Goal: Information Seeking & Learning: Check status

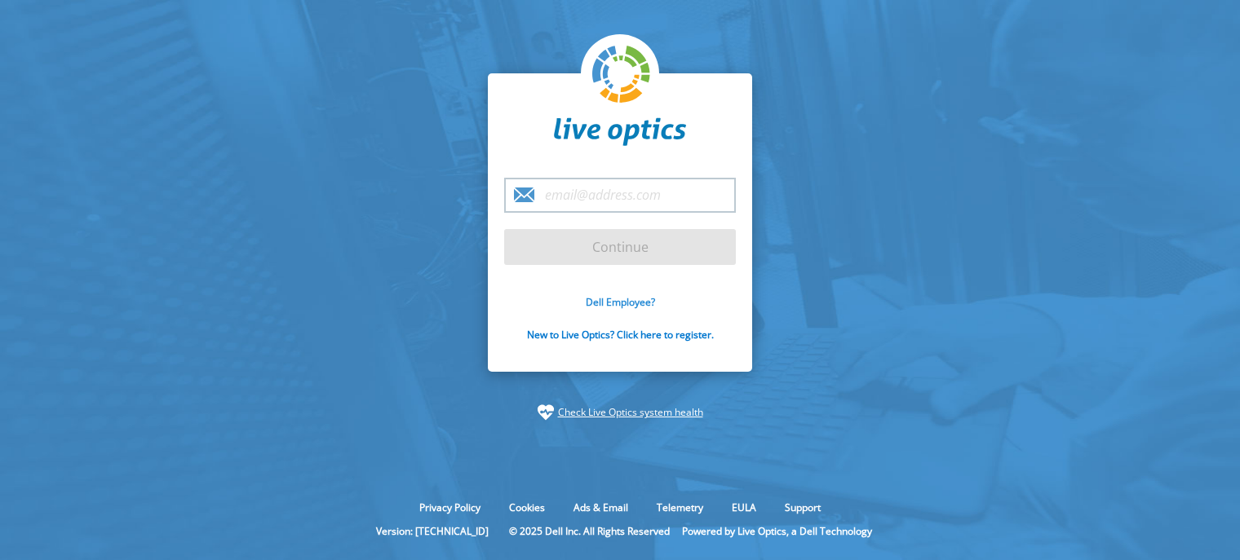
click at [617, 299] on link "Dell Employee?" at bounding box center [620, 302] width 69 height 14
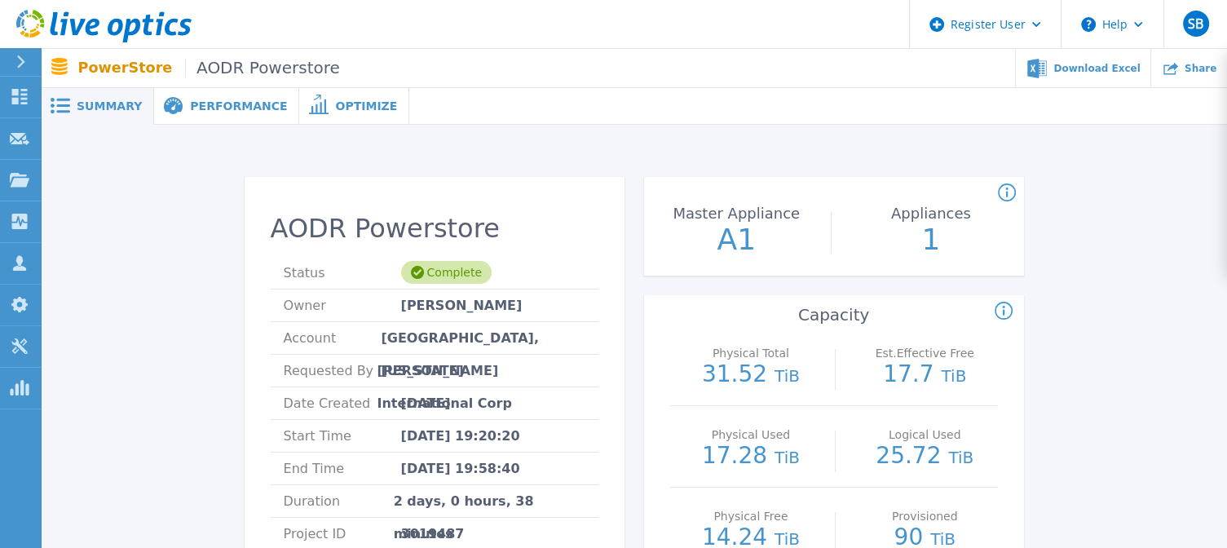
click at [224, 104] on span "Performance" at bounding box center [238, 105] width 97 height 11
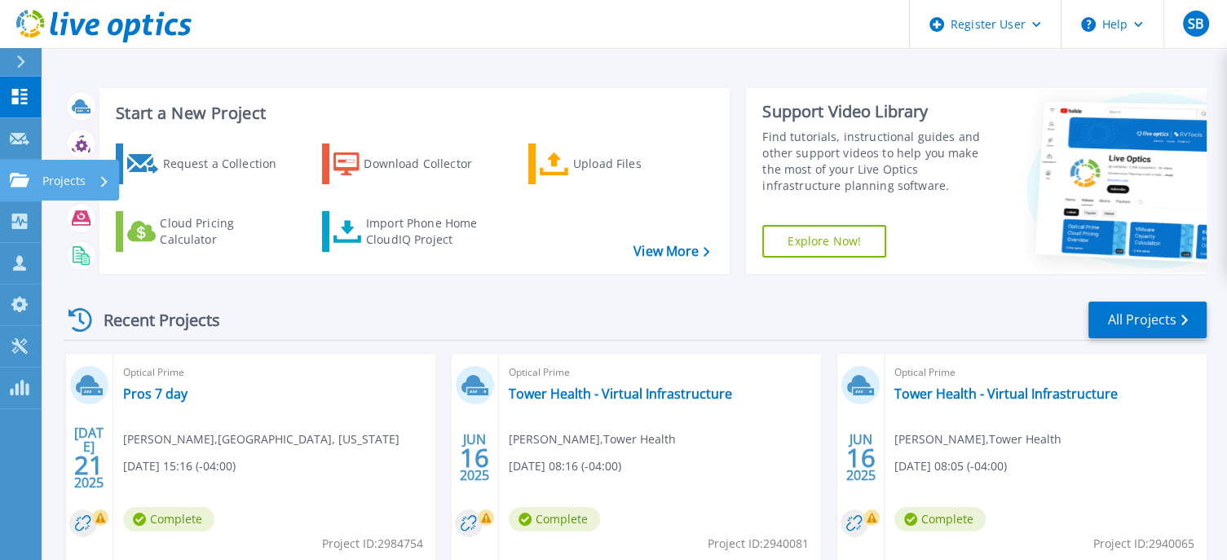
click at [10, 180] on icon at bounding box center [20, 180] width 20 height 14
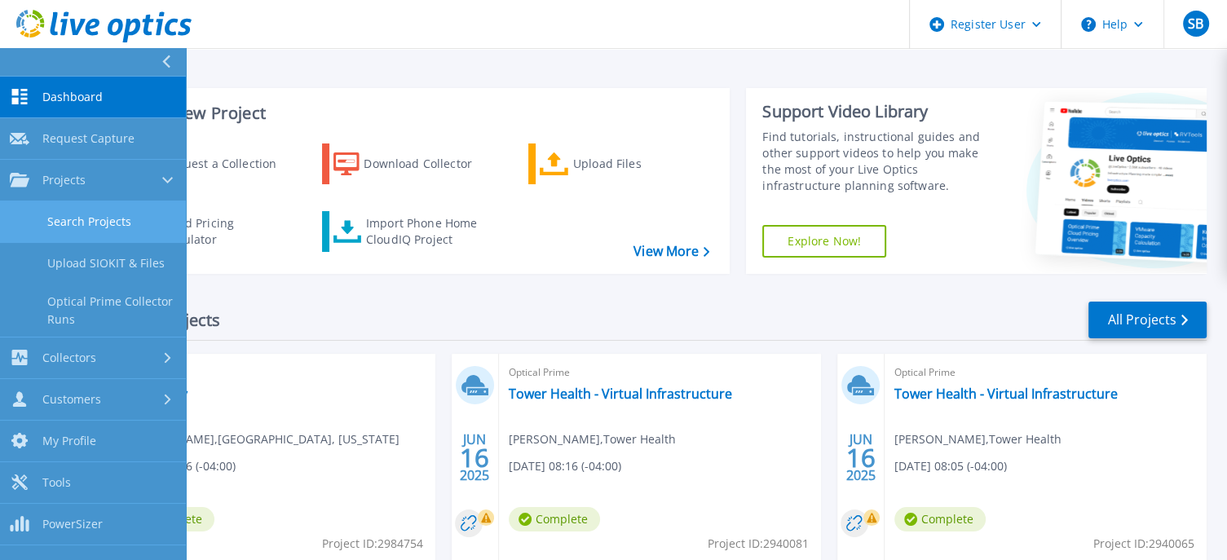
click at [58, 218] on link "Search Projects" at bounding box center [93, 222] width 186 height 42
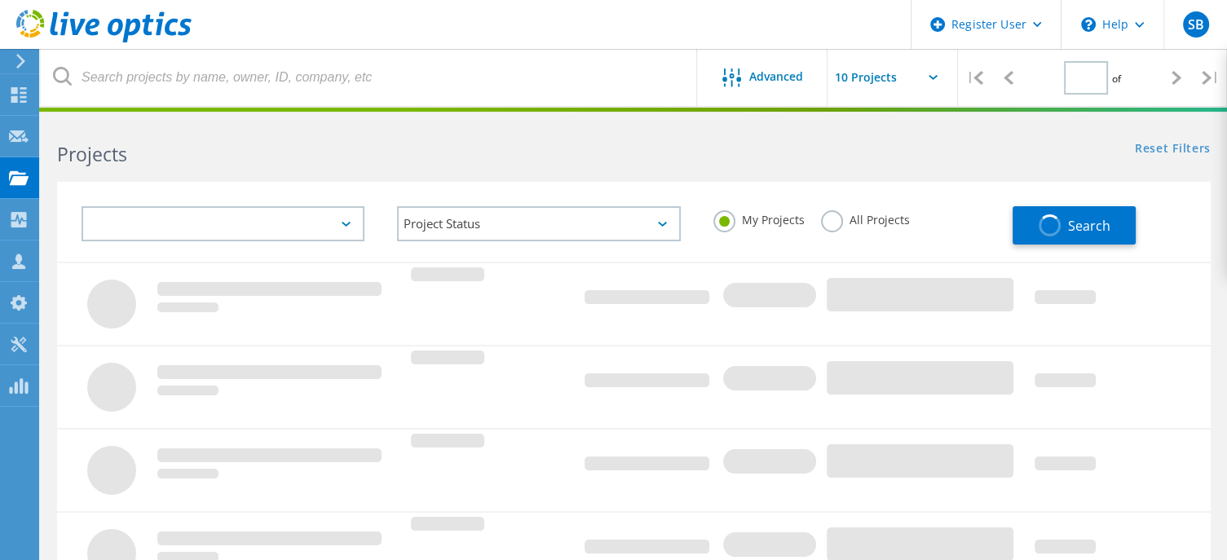
type input "1"
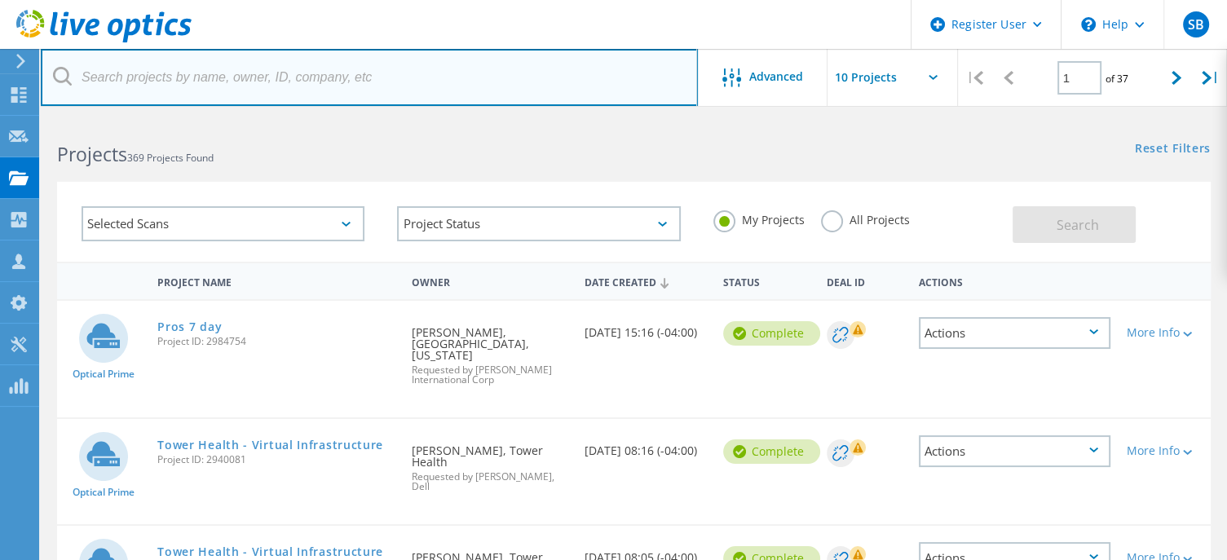
click at [409, 68] on input "text" at bounding box center [369, 77] width 657 height 57
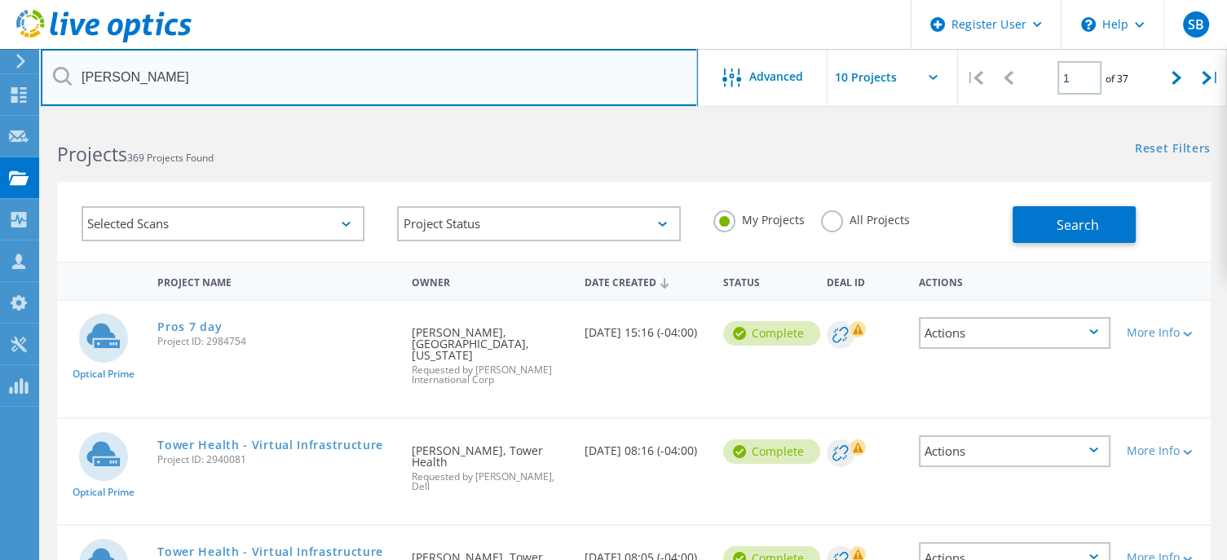
type input "[PERSON_NAME]"
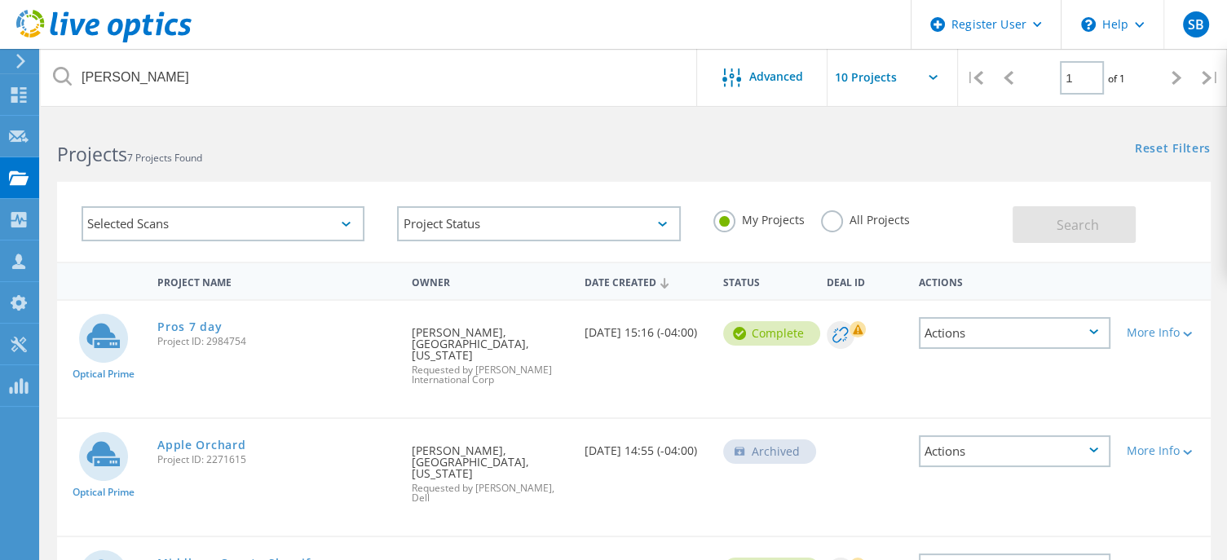
click at [847, 222] on label "All Projects" at bounding box center [865, 217] width 89 height 15
click at [0, 0] on input "All Projects" at bounding box center [0, 0] width 0 height 0
click at [1048, 231] on button "Search" at bounding box center [1074, 224] width 123 height 37
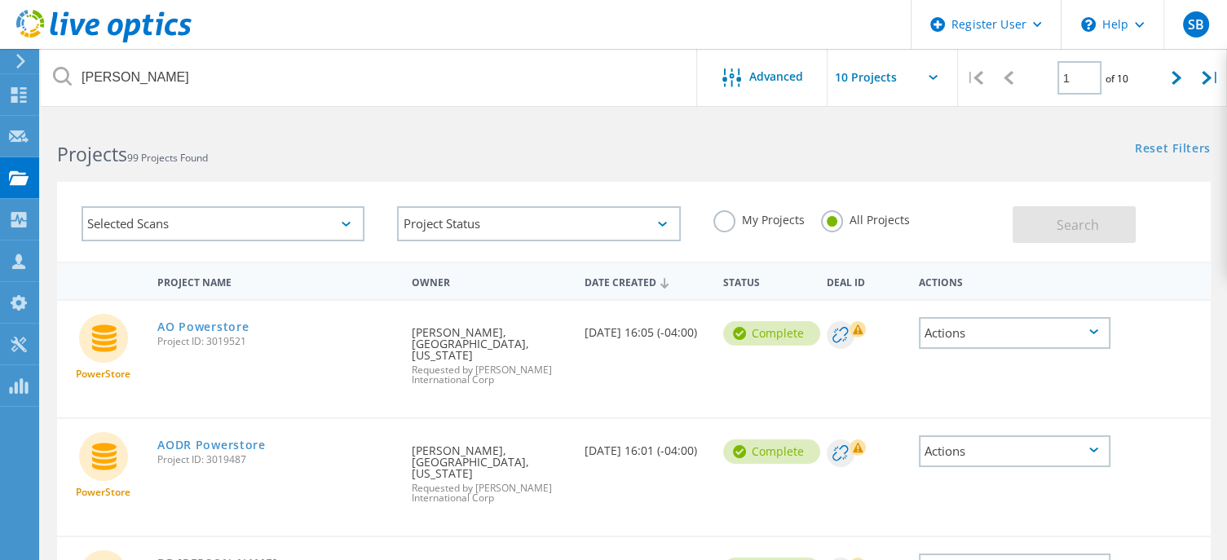
click at [966, 175] on div "Selected Scans Project Status In Progress Complete Published Anonymous Archived…" at bounding box center [634, 211] width 1187 height 100
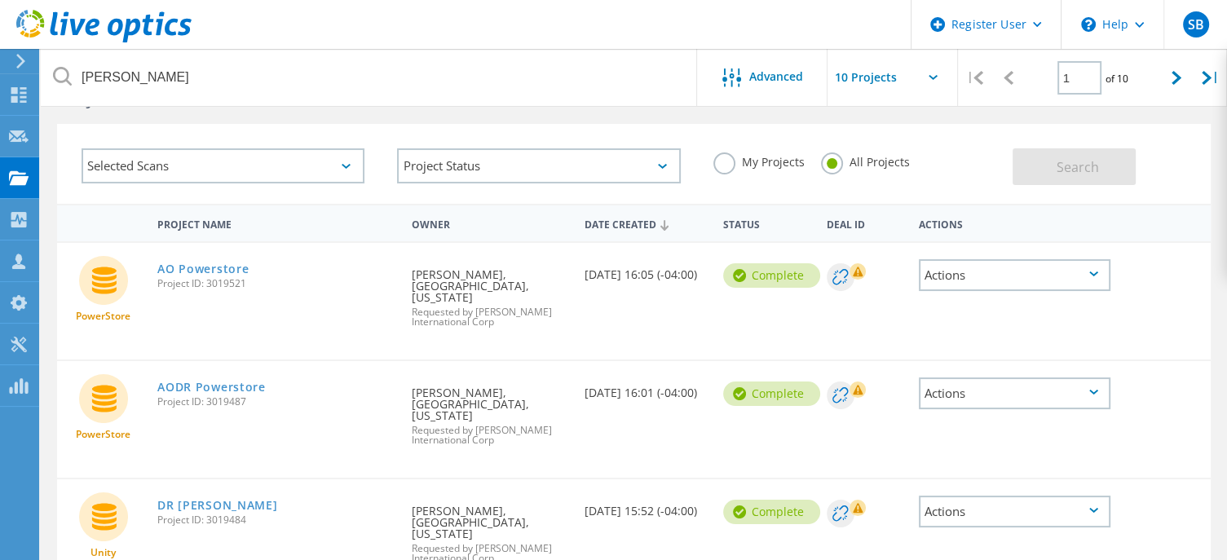
scroll to position [82, 0]
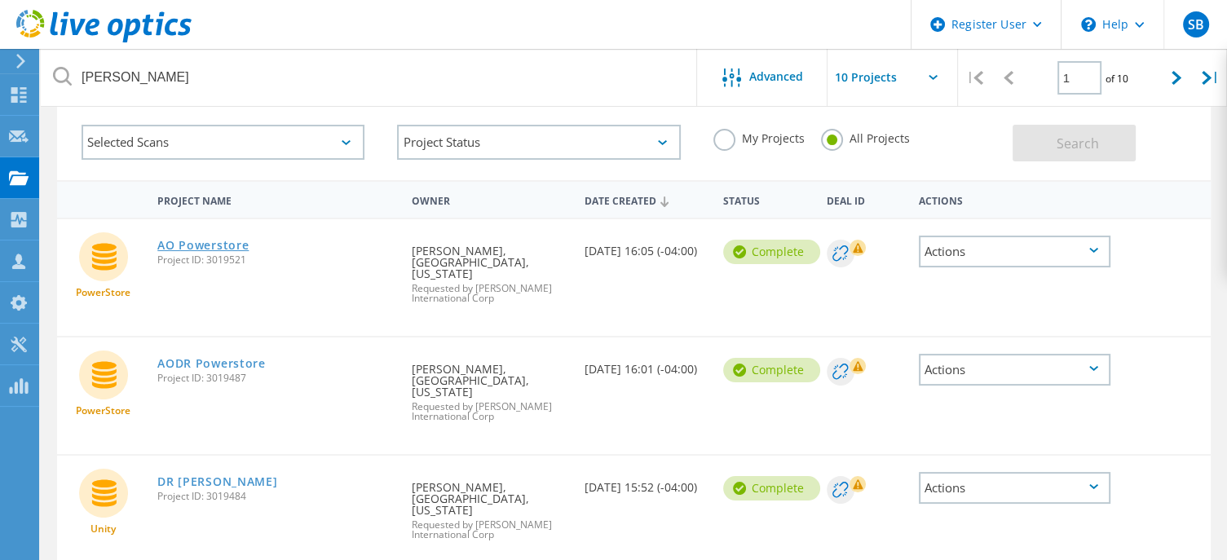
click at [196, 240] on link "AO Powerstore" at bounding box center [202, 245] width 91 height 11
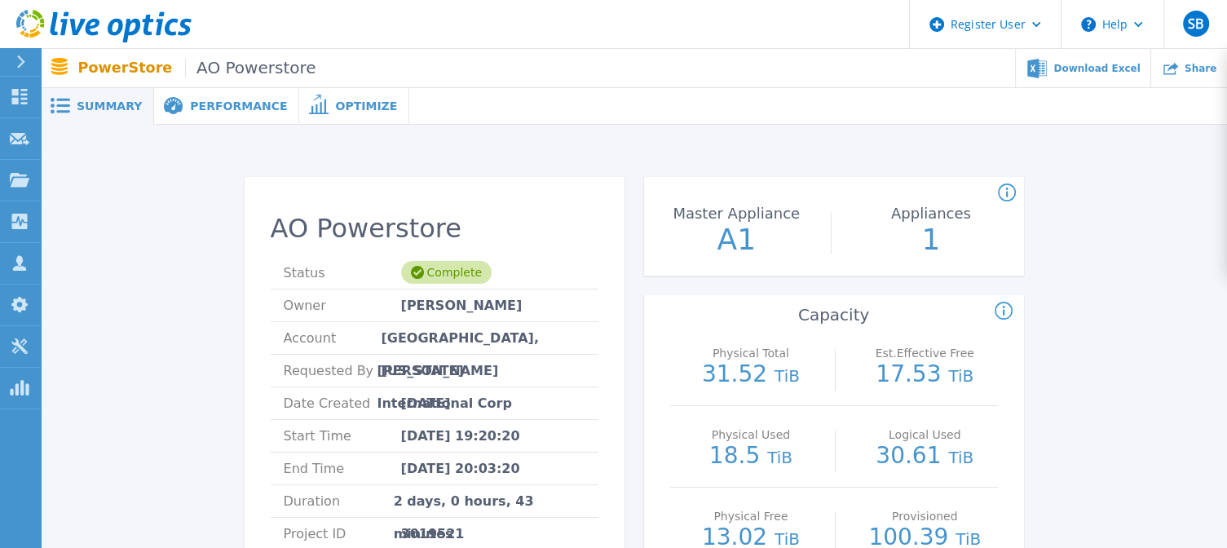
click at [178, 104] on span at bounding box center [172, 106] width 36 height 19
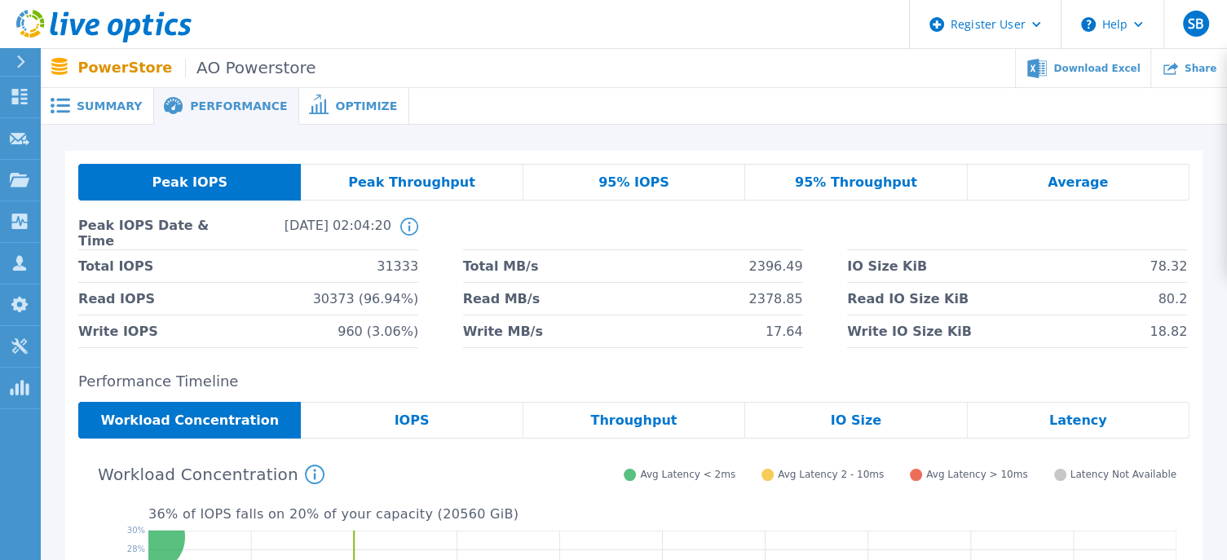
click at [593, 182] on div "95% IOPS" at bounding box center [635, 182] width 222 height 37
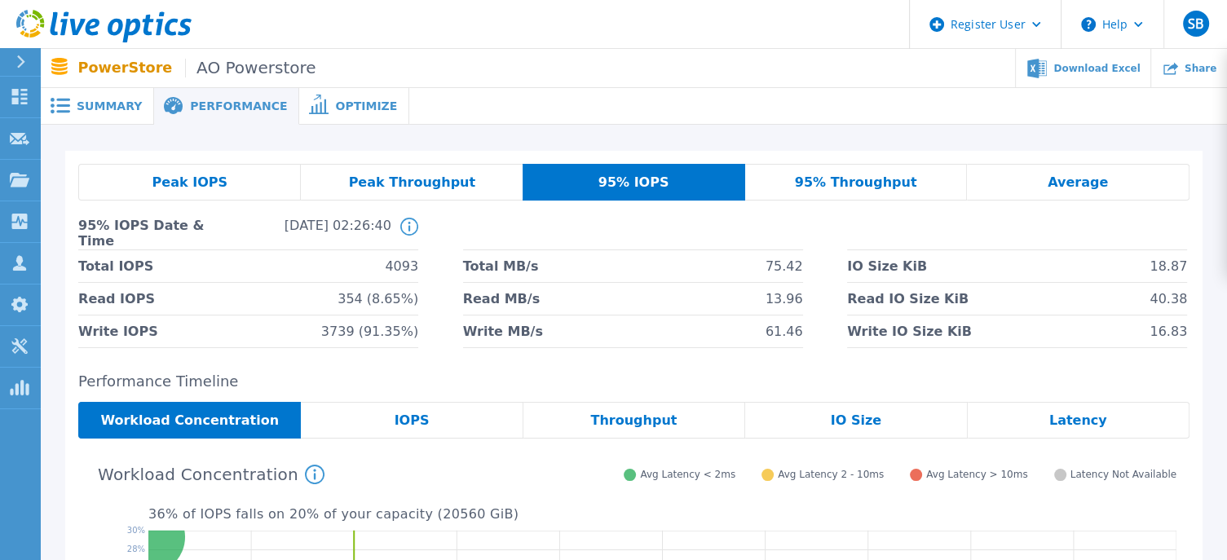
click at [179, 176] on span "Peak IOPS" at bounding box center [189, 182] width 75 height 13
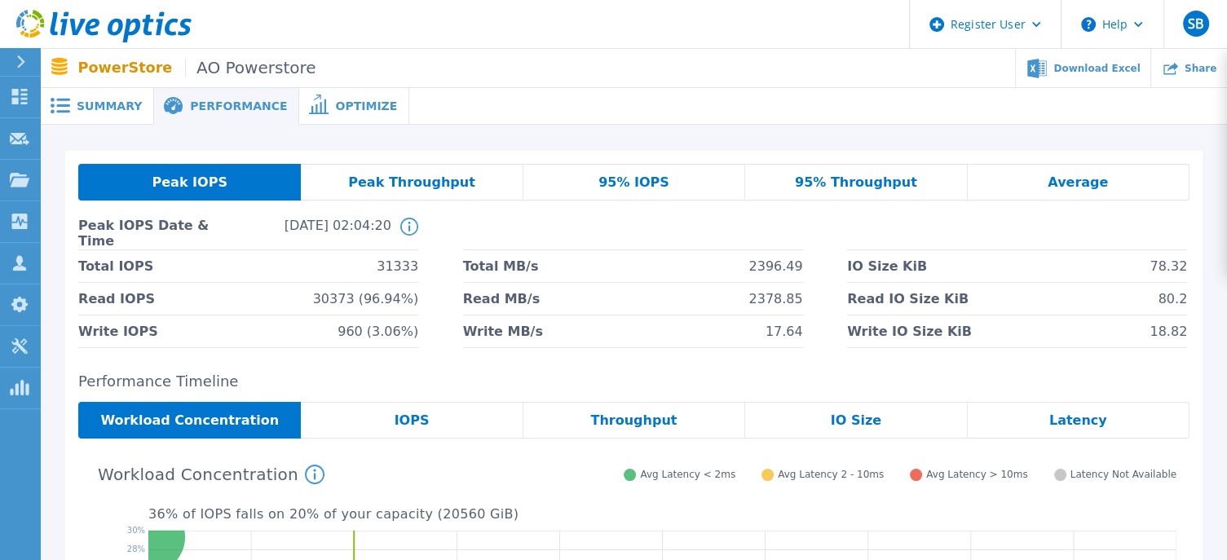
click at [638, 179] on span "95% IOPS" at bounding box center [634, 182] width 71 height 13
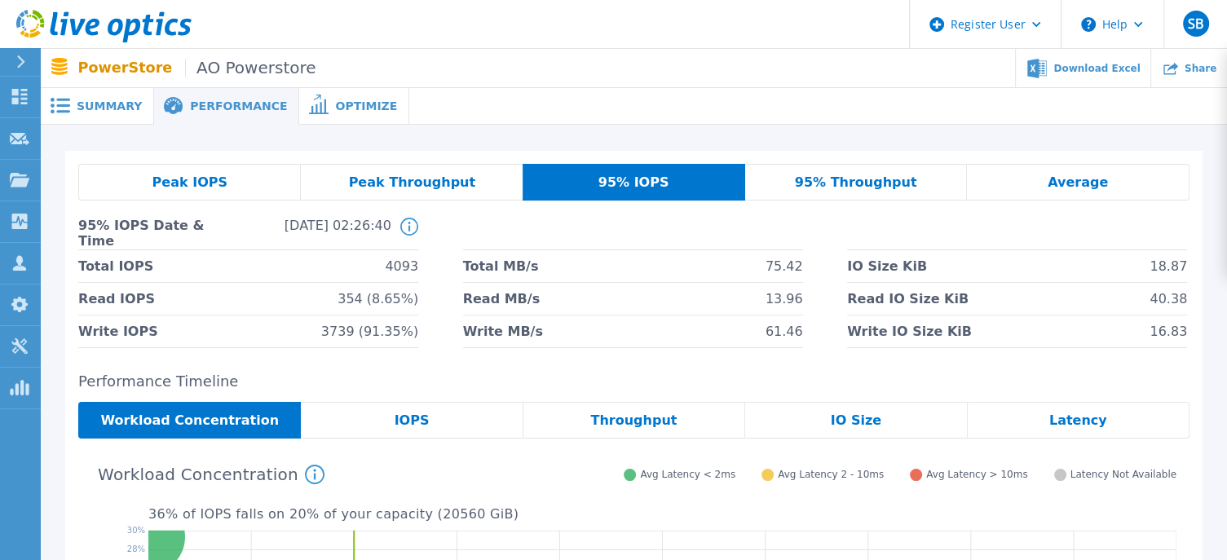
click at [820, 141] on div "Peak IOPS Peak Throughput 95% IOPS 95% Throughput Average 95% IOPS Date & Time …" at bounding box center [634, 552] width 1187 height 854
click at [587, 37] on header "Register User Help SB Dell User Silviu Borza Silviu.Borza@dell.com Dell My Prof…" at bounding box center [613, 24] width 1227 height 49
click at [83, 107] on span "Summary" at bounding box center [109, 105] width 65 height 11
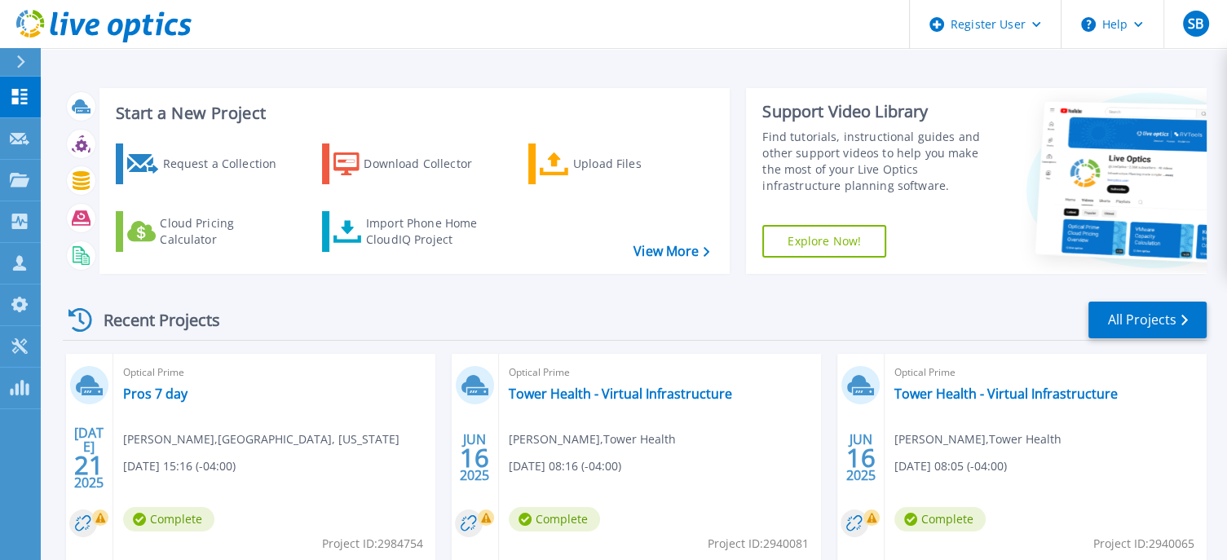
drag, startPoint x: 542, startPoint y: 57, endPoint x: 528, endPoint y: 64, distance: 15.7
click at [542, 57] on div "Start a New Project Request a Collection Download Collector Upload Files Cloud …" at bounding box center [634, 427] width 1187 height 855
